Goal: Information Seeking & Learning: Learn about a topic

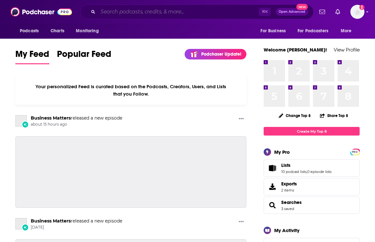
click at [128, 15] on input "Search podcasts, credits, & more..." at bounding box center [178, 12] width 161 height 10
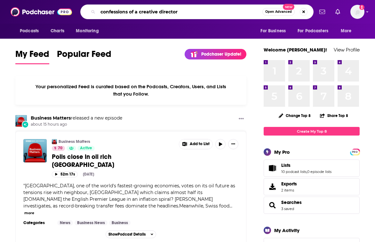
type input "confessions of a creative director"
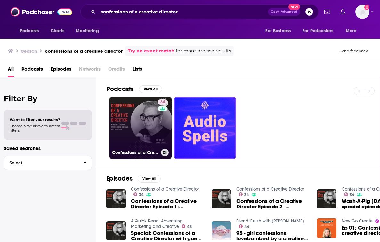
click at [128, 121] on link "34 Confessions of a Creative Director" at bounding box center [140, 128] width 62 height 62
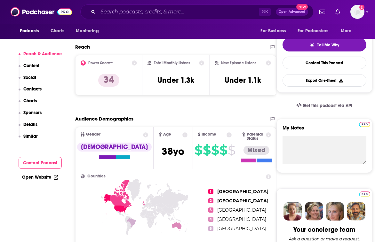
scroll to position [132, 0]
